Goal: Transaction & Acquisition: Book appointment/travel/reservation

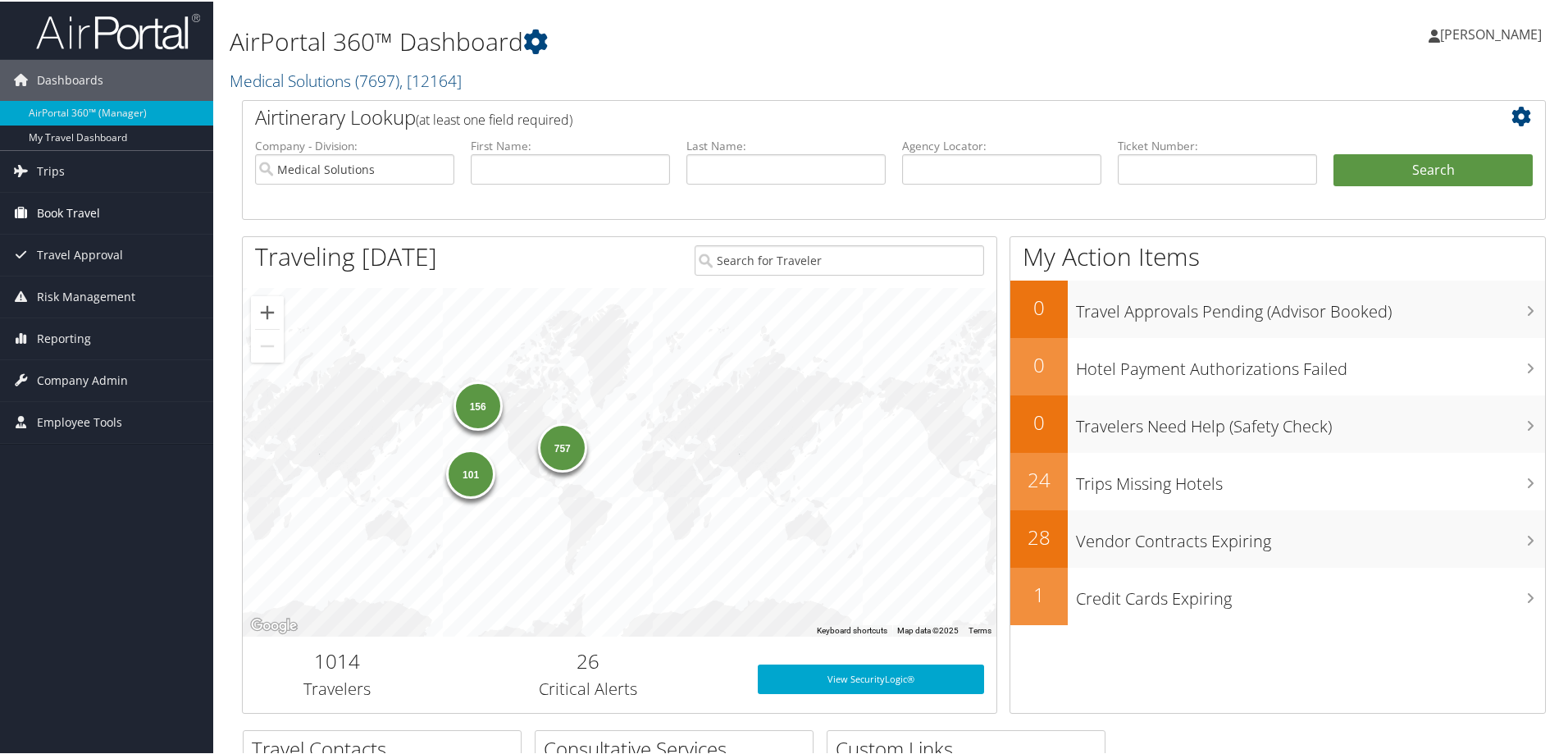
click at [77, 214] on span "Book Travel" at bounding box center [68, 211] width 63 height 41
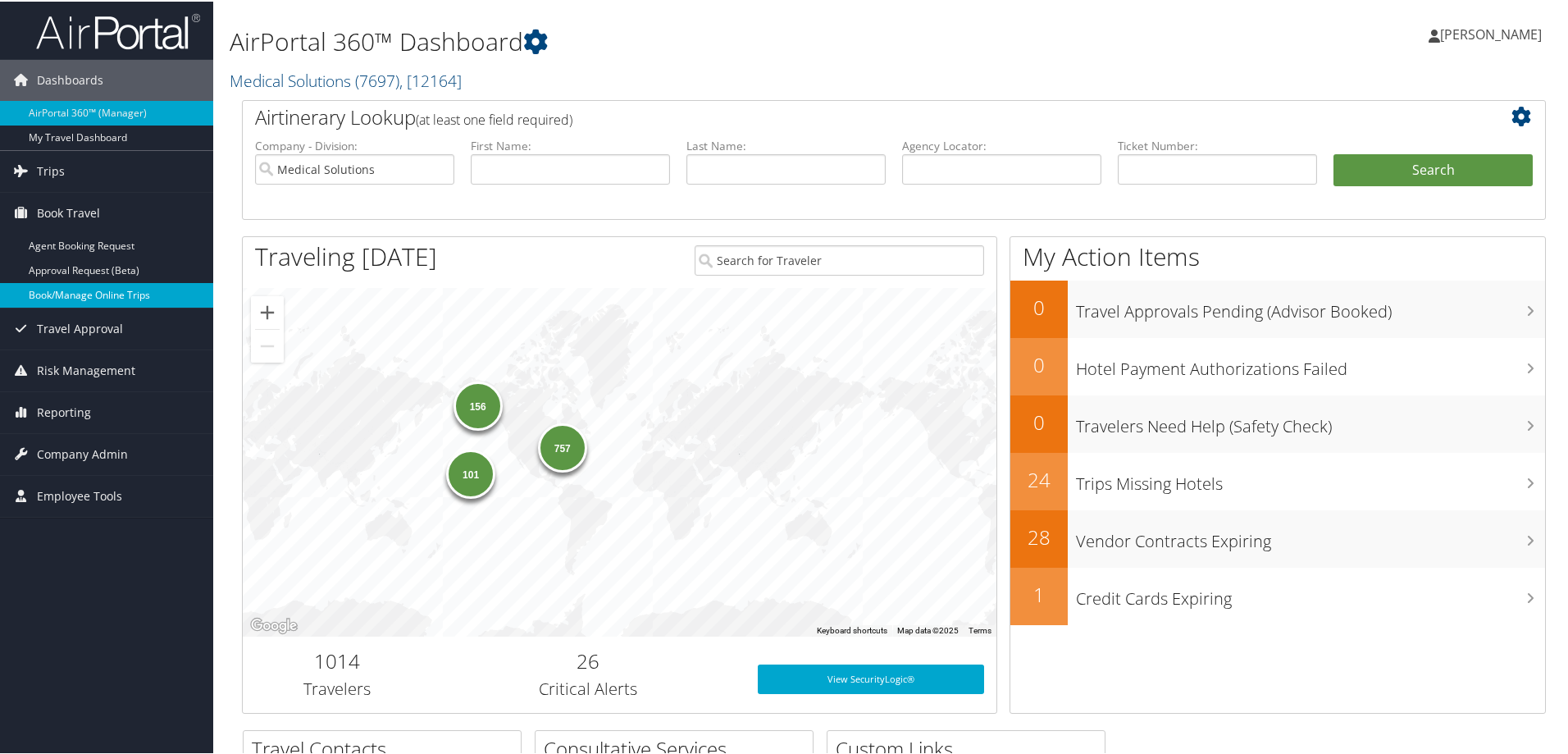
click at [68, 294] on link "Book/Manage Online Trips" at bounding box center [107, 294] width 213 height 25
